Goal: Task Accomplishment & Management: Manage account settings

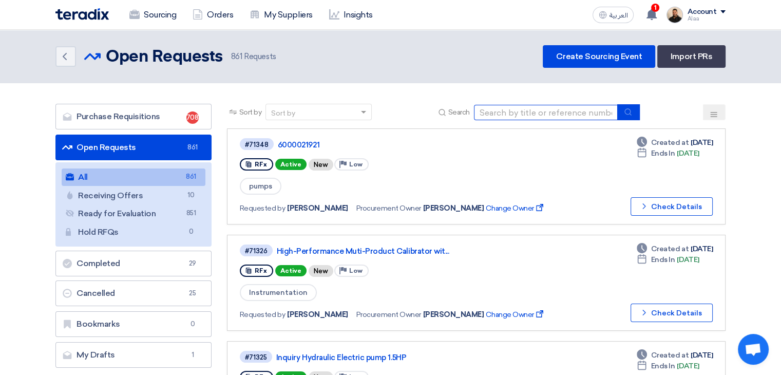
drag, startPoint x: 0, startPoint y: 0, endPoint x: 556, endPoint y: 113, distance: 567.9
click at [556, 113] on input at bounding box center [546, 112] width 144 height 15
type input "68928"
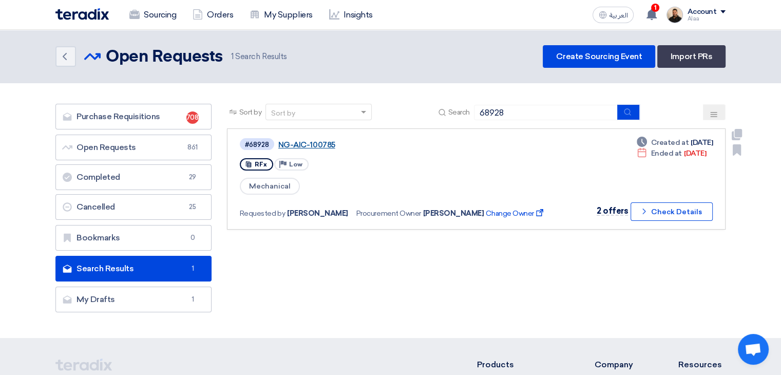
click at [295, 141] on link "NG-AIC-100785" at bounding box center [406, 144] width 257 height 9
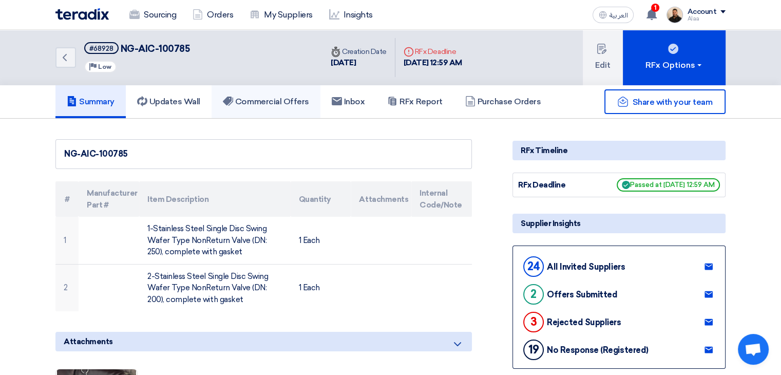
click at [264, 103] on h5 "Commercial Offers" at bounding box center [266, 102] width 86 height 10
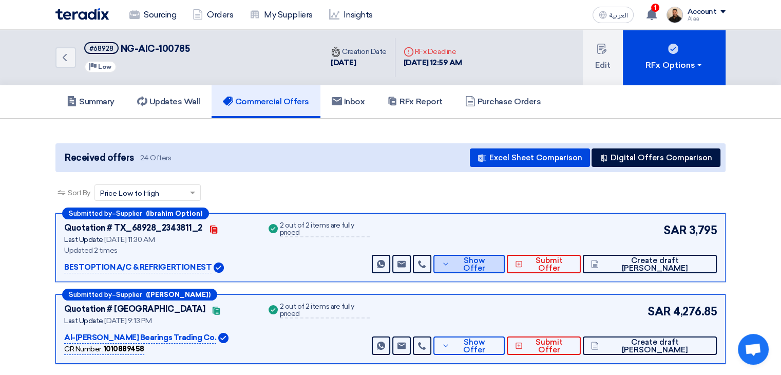
click at [505, 268] on button "Show Offer" at bounding box center [468, 264] width 71 height 18
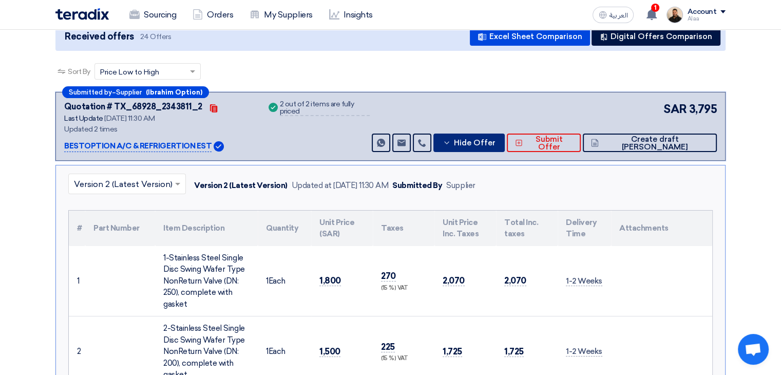
scroll to position [103, 0]
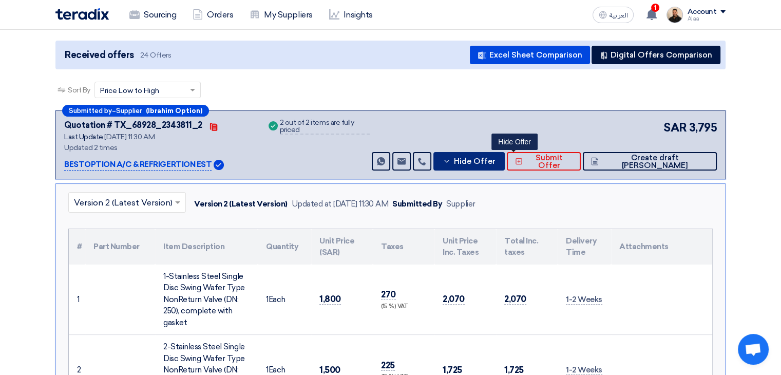
click at [495, 163] on span "Hide Offer" at bounding box center [474, 162] width 42 height 8
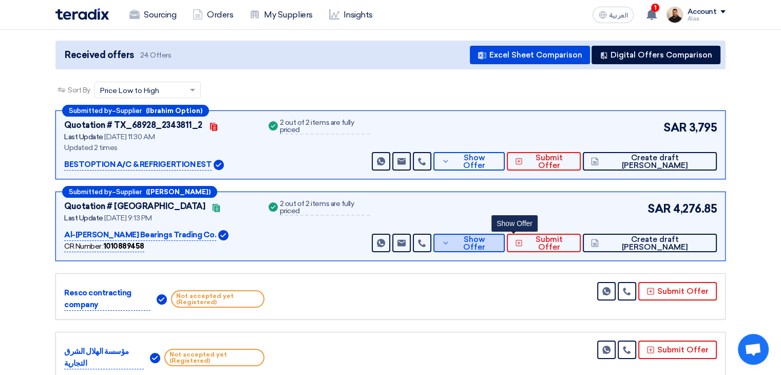
click at [505, 250] on button "Show Offer" at bounding box center [468, 243] width 71 height 18
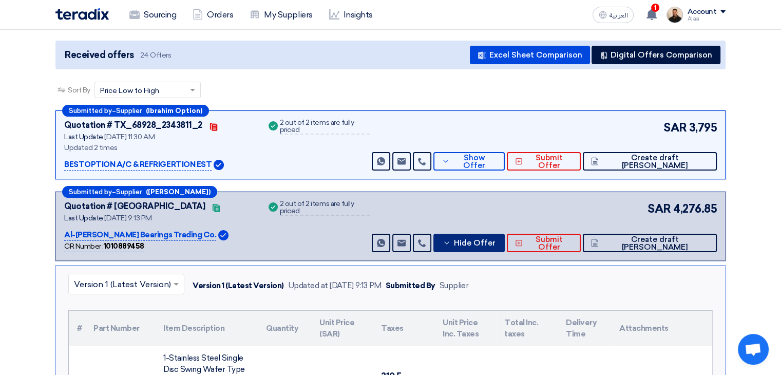
scroll to position [257, 0]
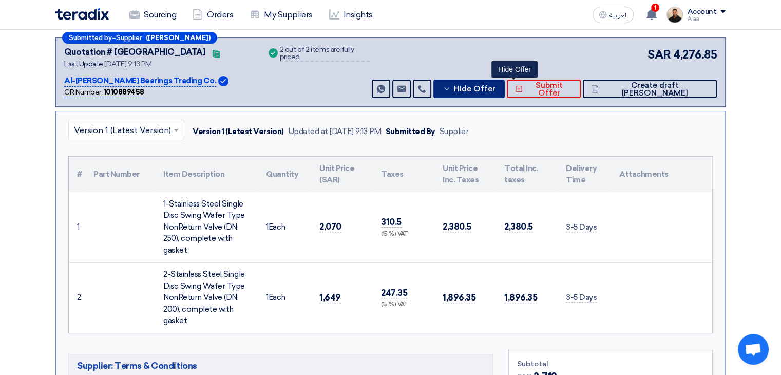
click at [495, 89] on span "Hide Offer" at bounding box center [474, 89] width 42 height 8
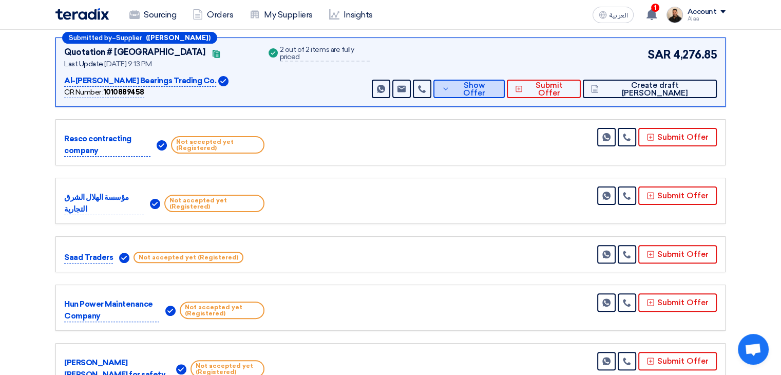
scroll to position [205, 0]
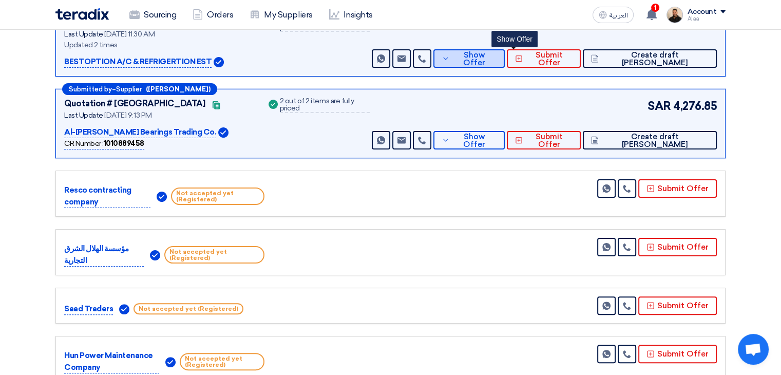
click at [497, 57] on span "Show Offer" at bounding box center [474, 58] width 45 height 15
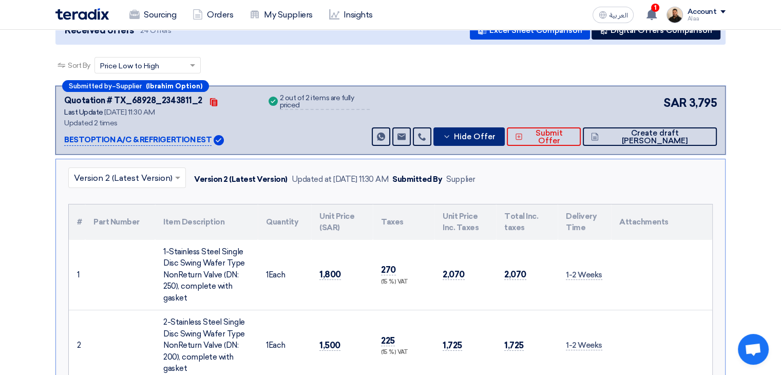
scroll to position [103, 0]
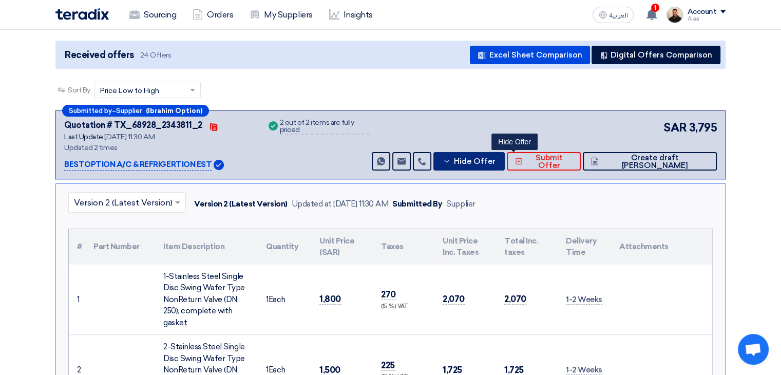
click at [495, 163] on span "Hide Offer" at bounding box center [474, 162] width 42 height 8
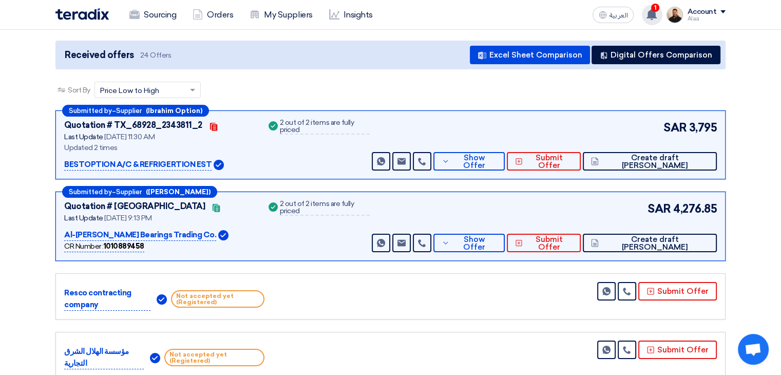
click at [654, 16] on use at bounding box center [651, 14] width 10 height 11
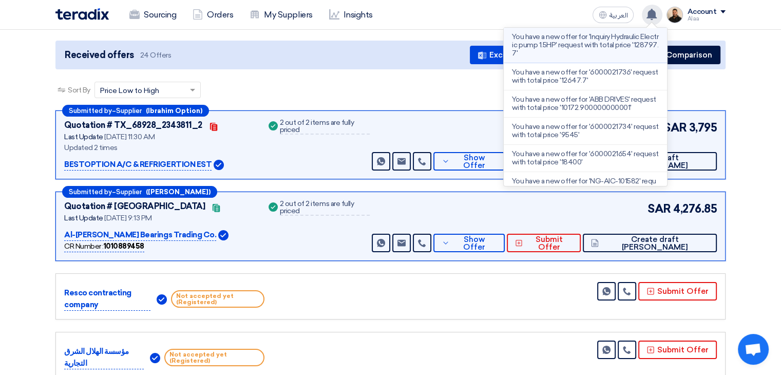
click at [615, 51] on p "You have a new offer for 'Inquiry Hydraulic Electric pump 1.5HP' request with t…" at bounding box center [585, 45] width 147 height 25
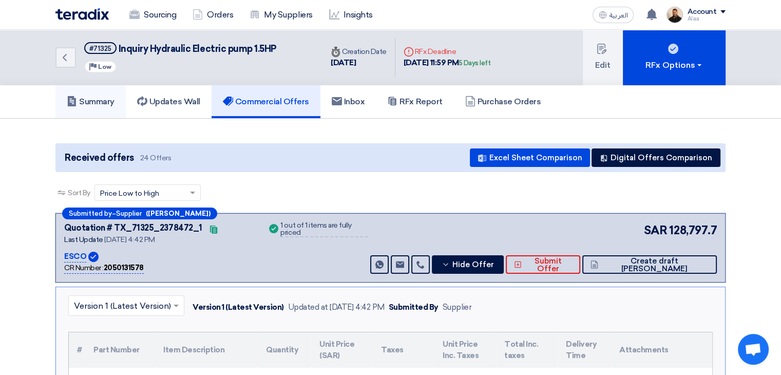
click at [110, 101] on h5 "Summary" at bounding box center [91, 102] width 48 height 10
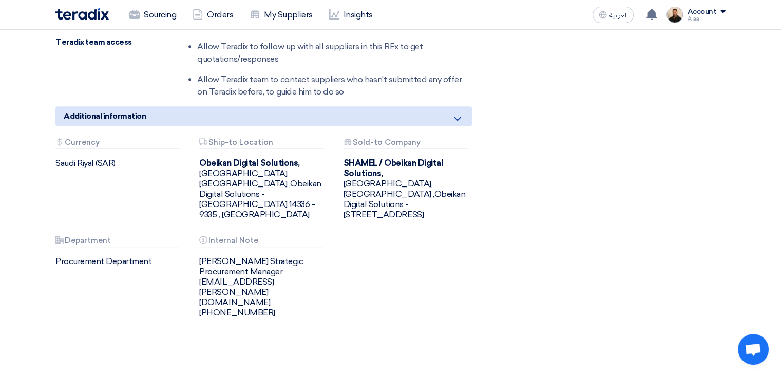
scroll to position [821, 0]
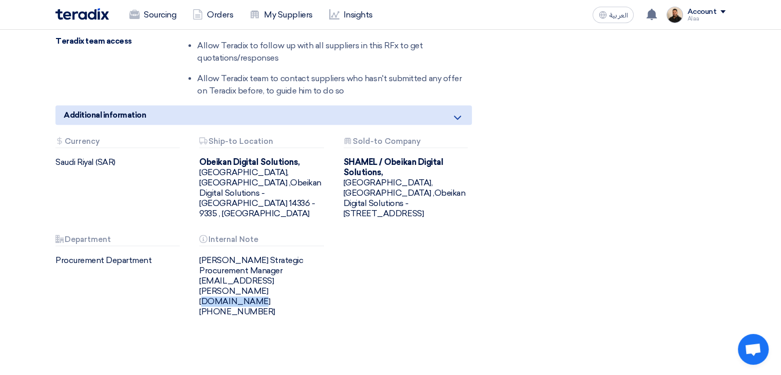
drag, startPoint x: 255, startPoint y: 269, endPoint x: 302, endPoint y: 273, distance: 47.4
click at [302, 273] on div "[PERSON_NAME] Strategic Procurement Manager [EMAIL_ADDRESS][PERSON_NAME][DOMAIN…" at bounding box center [263, 286] width 128 height 62
drag, startPoint x: 279, startPoint y: 271, endPoint x: 522, endPoint y: 286, distance: 242.8
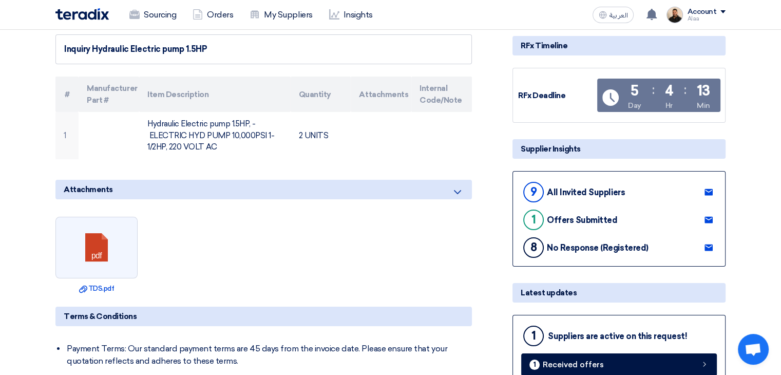
scroll to position [0, 0]
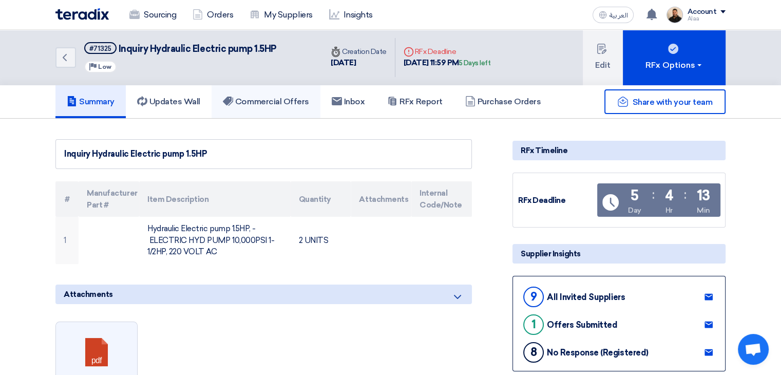
click at [277, 90] on link "Commercial Offers" at bounding box center [265, 101] width 109 height 33
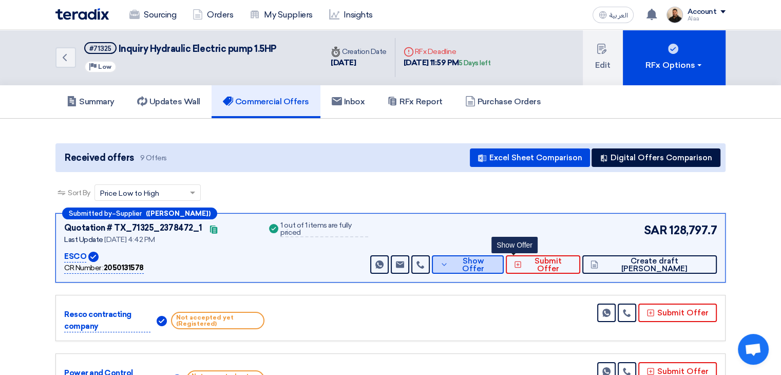
click at [495, 262] on span "Show Offer" at bounding box center [473, 264] width 45 height 15
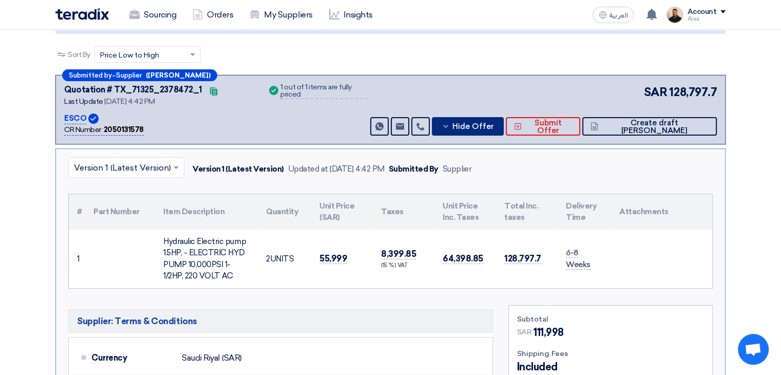
scroll to position [308, 0]
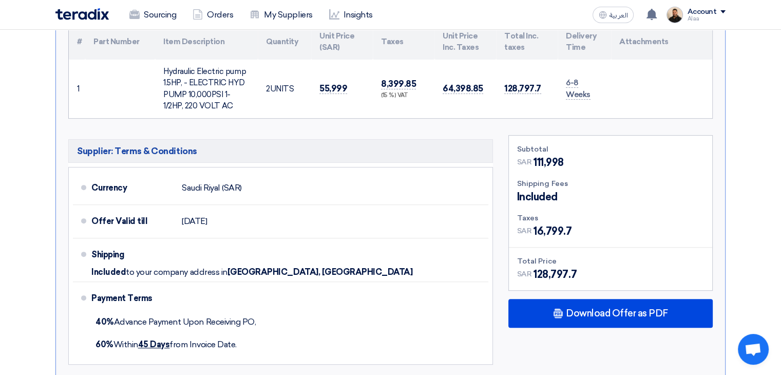
scroll to position [103, 0]
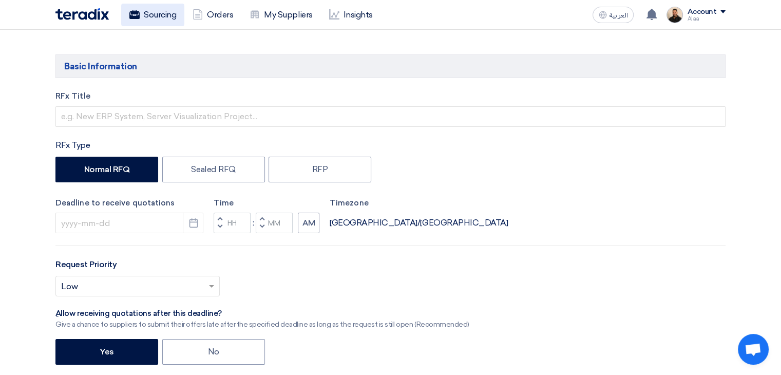
click at [140, 11] on link "Sourcing" at bounding box center [152, 15] width 63 height 23
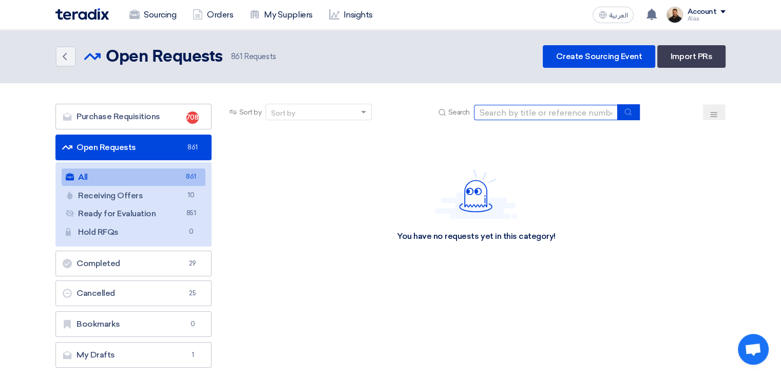
click at [524, 109] on input at bounding box center [546, 112] width 144 height 15
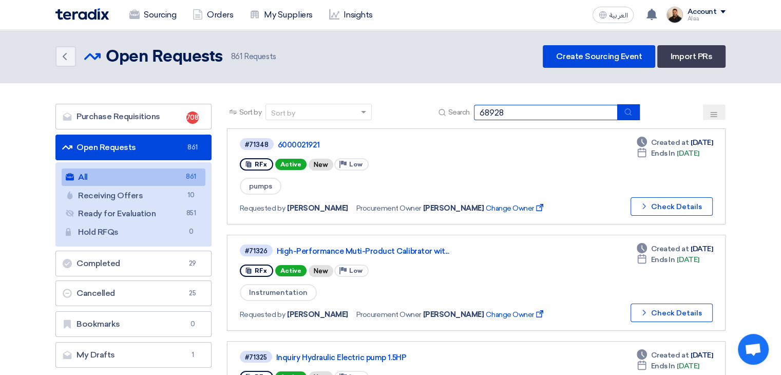
type input "68928"
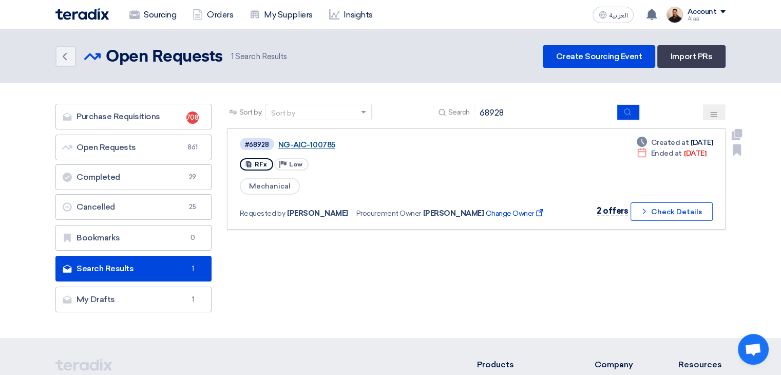
click at [297, 144] on link "NG-AIC-100785" at bounding box center [406, 144] width 257 height 9
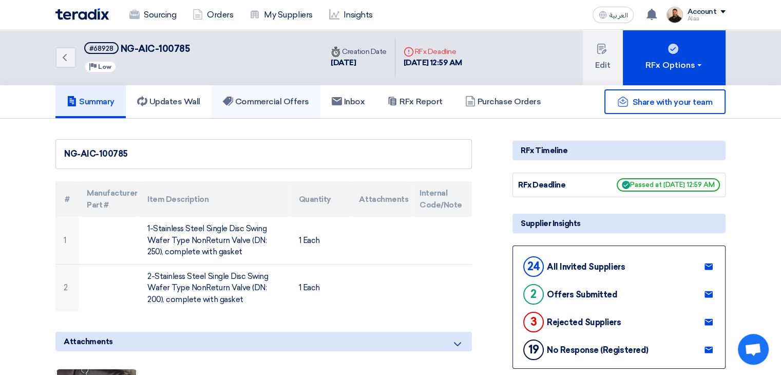
click at [289, 92] on link "Commercial Offers" at bounding box center [265, 101] width 109 height 33
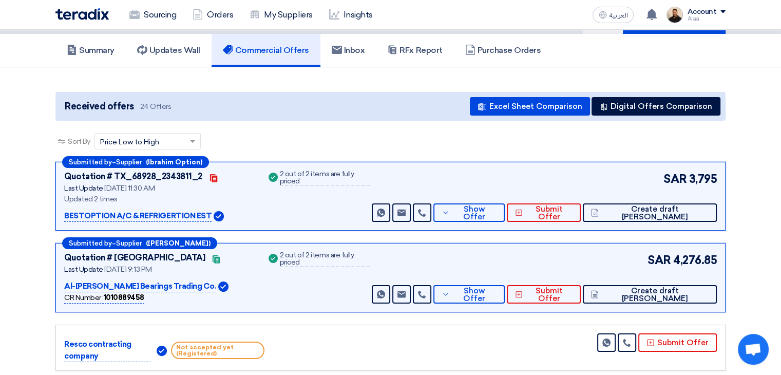
scroll to position [103, 0]
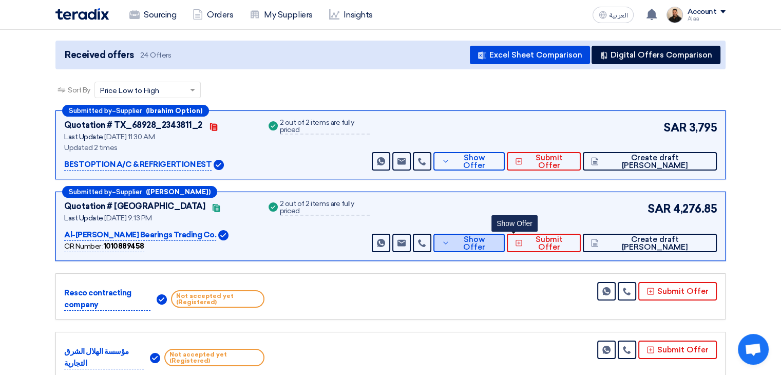
click at [497, 239] on span "Show Offer" at bounding box center [474, 243] width 45 height 15
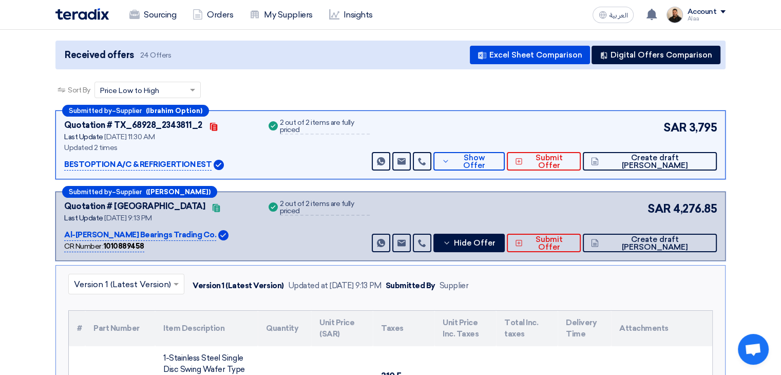
click at [172, 283] on span at bounding box center [177, 284] width 13 height 12
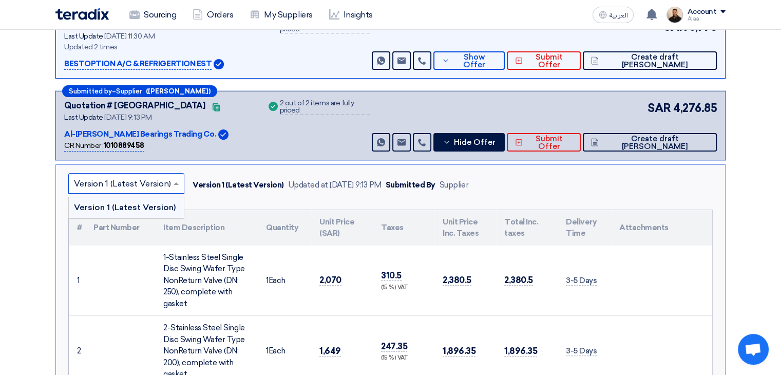
scroll to position [205, 0]
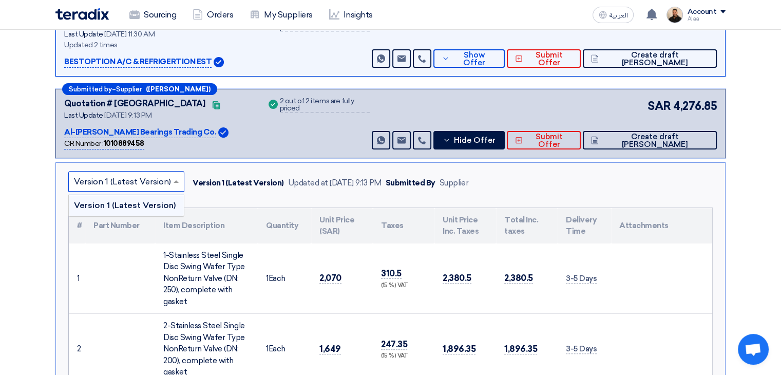
click at [168, 178] on div at bounding box center [126, 181] width 115 height 17
click at [164, 177] on input "text" at bounding box center [121, 182] width 94 height 17
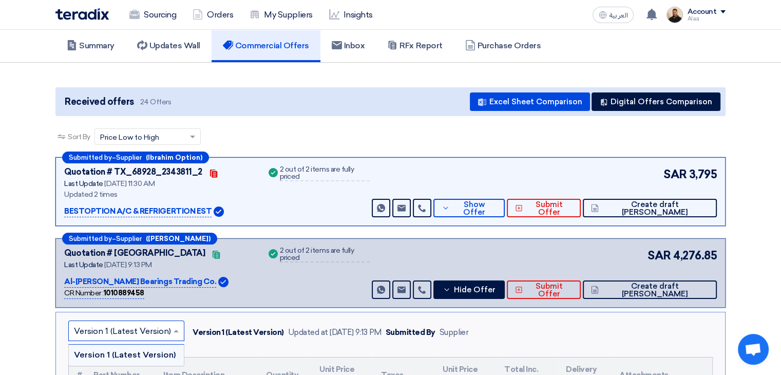
scroll to position [103, 0]
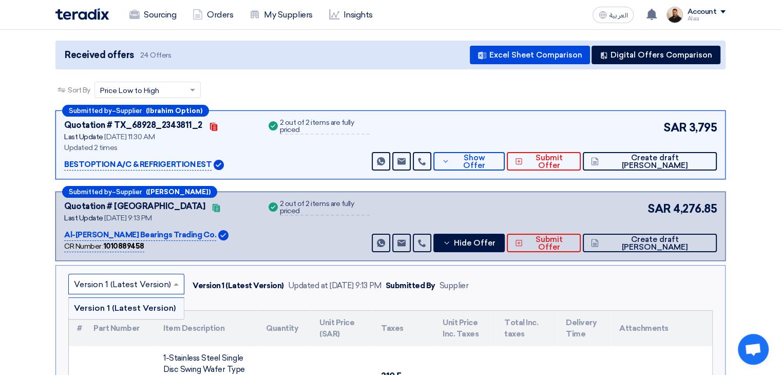
click at [178, 280] on span at bounding box center [177, 284] width 13 height 12
click at [175, 284] on span at bounding box center [176, 284] width 5 height 3
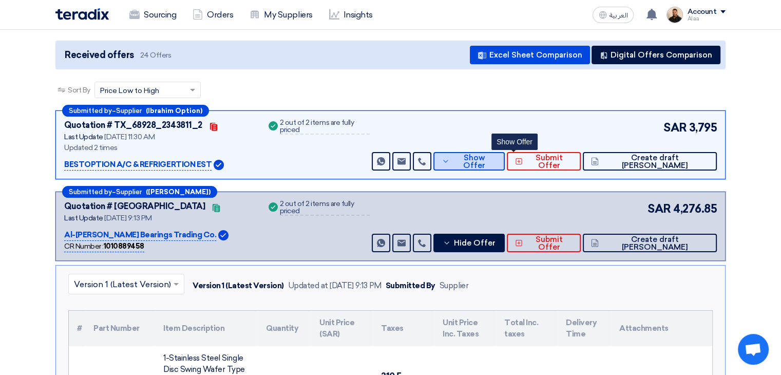
click at [497, 163] on span "Show Offer" at bounding box center [474, 161] width 45 height 15
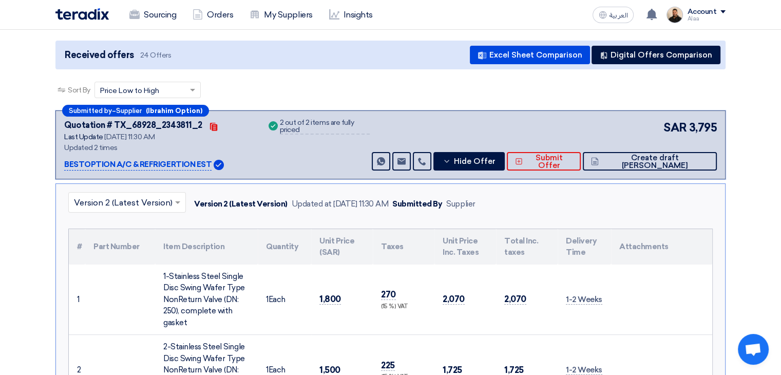
click at [178, 200] on span at bounding box center [178, 202] width 13 height 12
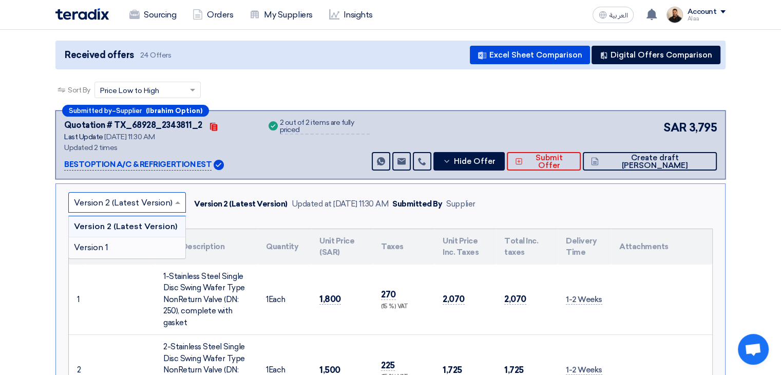
click at [164, 245] on div "Version 1" at bounding box center [127, 247] width 117 height 21
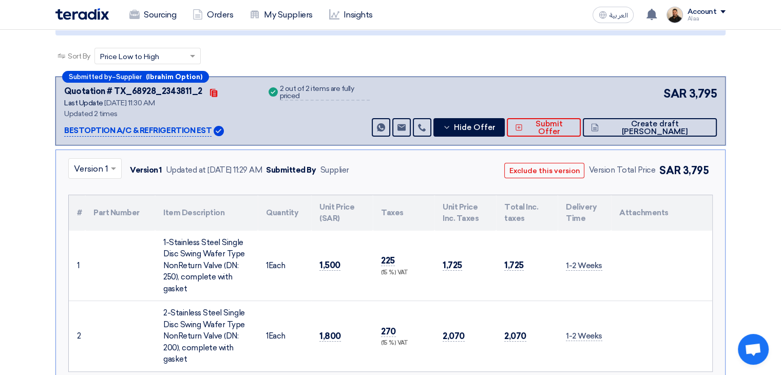
scroll to position [154, 0]
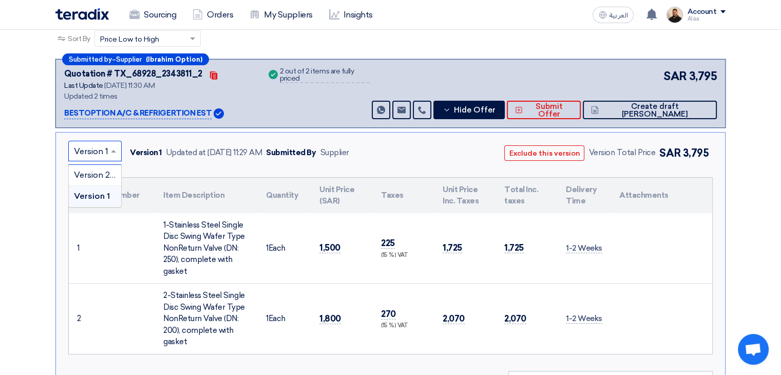
click at [93, 155] on input "text" at bounding box center [90, 152] width 32 height 17
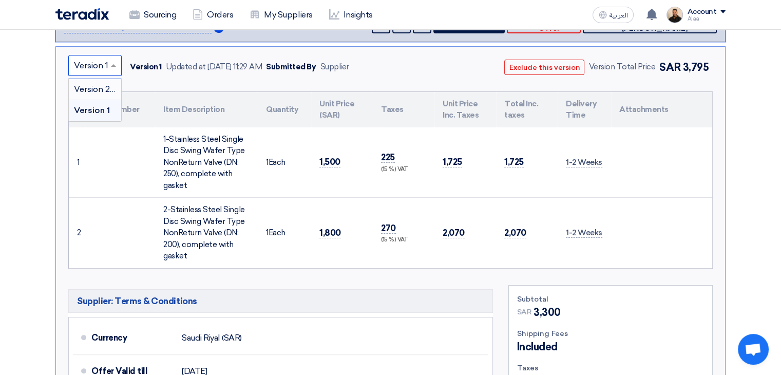
scroll to position [205, 0]
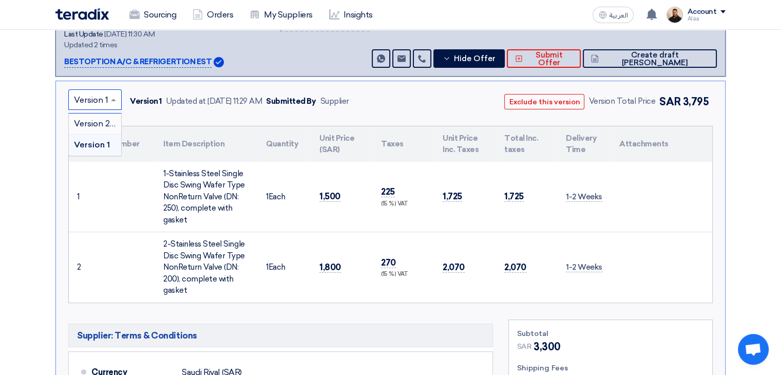
click at [95, 123] on span "Version 2 (Latest Version)" at bounding box center [123, 124] width 99 height 10
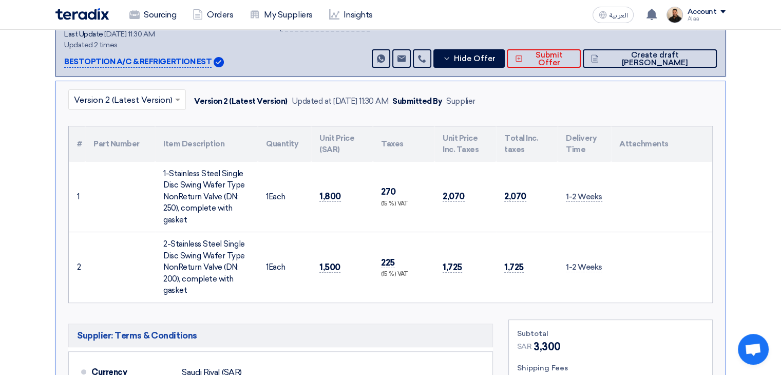
click at [110, 101] on input "text" at bounding box center [122, 100] width 96 height 17
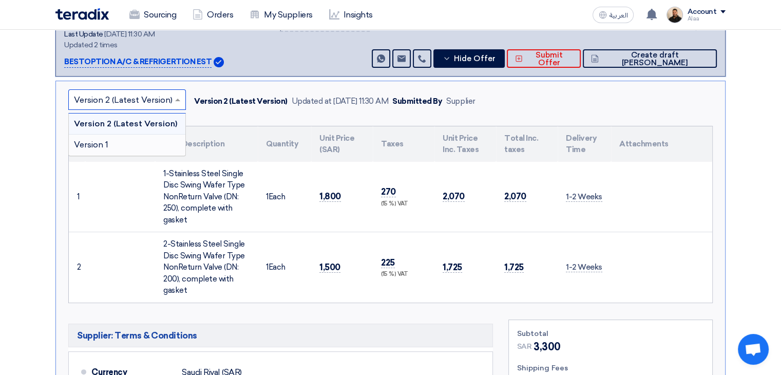
click at [107, 145] on span "Version 1" at bounding box center [91, 145] width 34 height 10
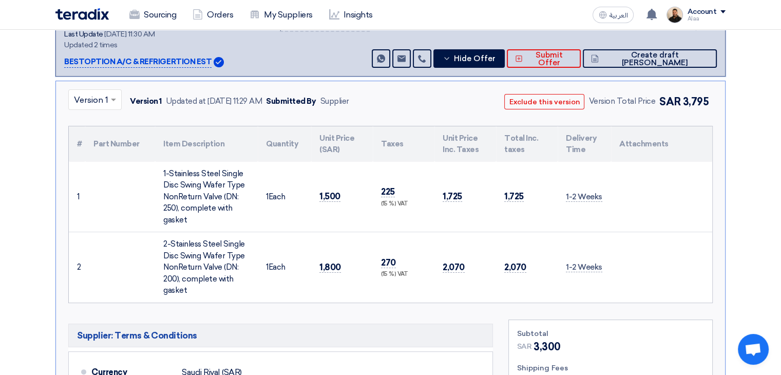
click at [94, 97] on input "text" at bounding box center [90, 100] width 32 height 17
click at [99, 121] on span "Version 2 (Latest Version)" at bounding box center [123, 124] width 99 height 10
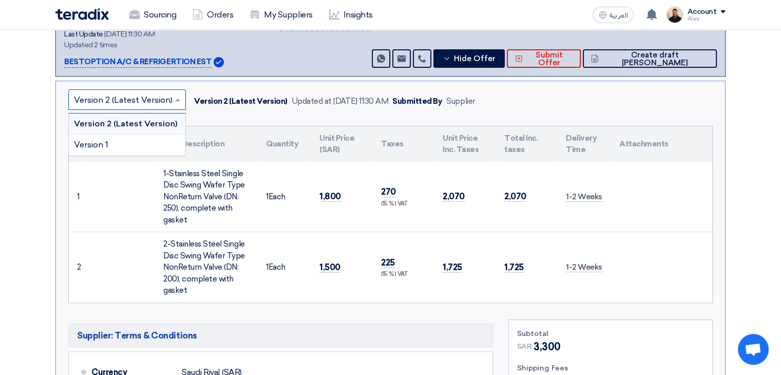
click at [99, 100] on input "text" at bounding box center [122, 100] width 96 height 17
click at [115, 144] on div "Version 1" at bounding box center [127, 144] width 117 height 21
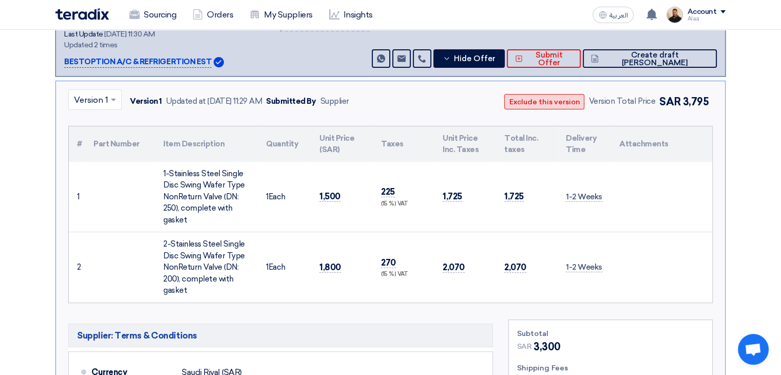
click at [539, 105] on button "Exclude this version" at bounding box center [544, 101] width 80 height 15
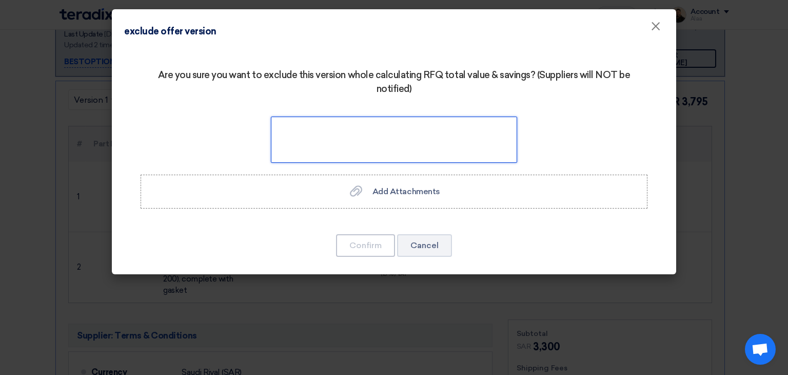
click at [413, 136] on textarea at bounding box center [394, 140] width 246 height 46
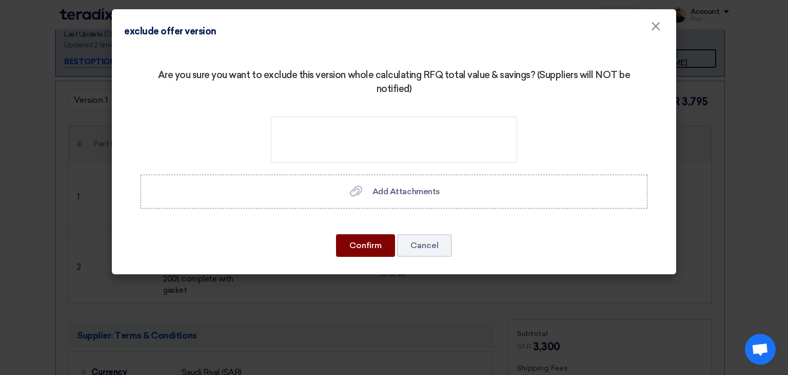
click at [377, 249] on button "Confirm" at bounding box center [365, 245] width 59 height 23
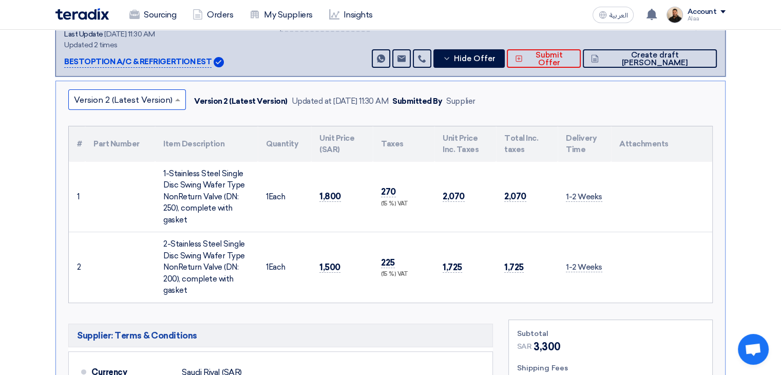
click at [168, 102] on input "text" at bounding box center [122, 100] width 96 height 17
click at [148, 142] on div "Version 1" at bounding box center [127, 144] width 117 height 21
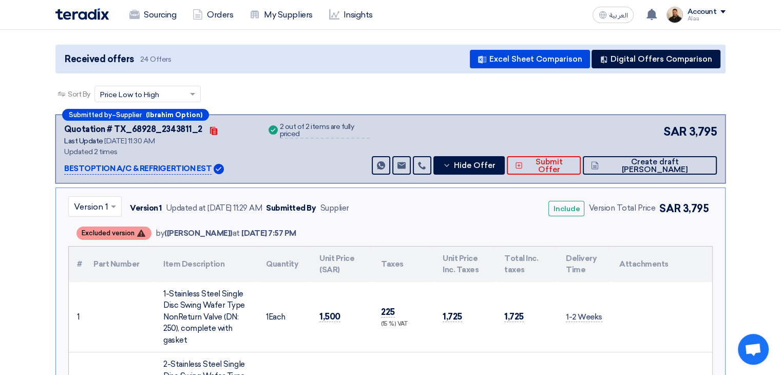
scroll to position [51, 0]
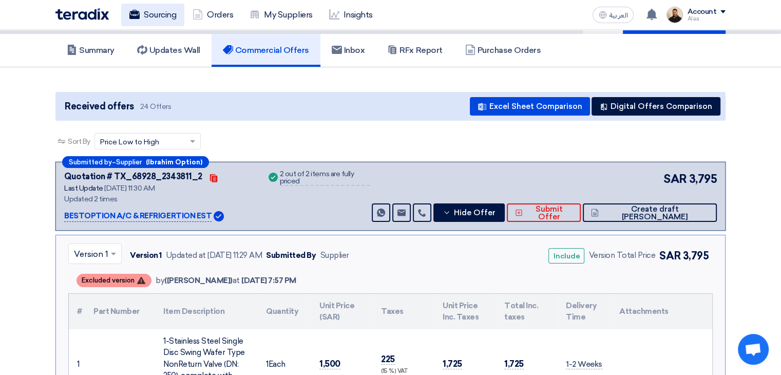
click at [141, 17] on link "Sourcing" at bounding box center [152, 15] width 63 height 23
